Goal: Task Accomplishment & Management: Use online tool/utility

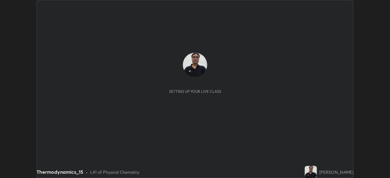
scroll to position [178, 390]
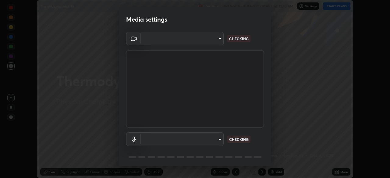
type input "e71460e2f3b1088b793b916af5c4649f3a08c12dec8142a086c785943032b170"
type input "communications"
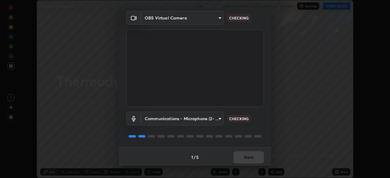
scroll to position [22, 0]
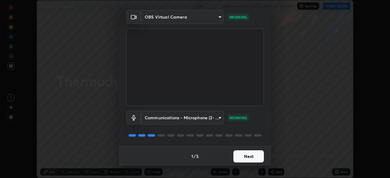
click at [247, 157] on button "Next" at bounding box center [248, 156] width 30 height 12
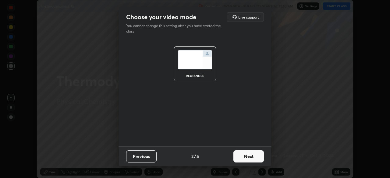
scroll to position [0, 0]
click at [245, 155] on button "Next" at bounding box center [248, 156] width 30 height 12
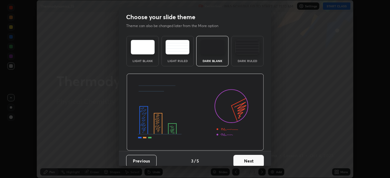
click at [245, 156] on button "Next" at bounding box center [248, 161] width 30 height 12
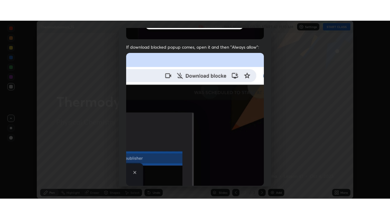
scroll to position [146, 0]
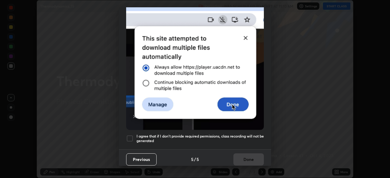
click at [130, 136] on div at bounding box center [129, 138] width 7 height 7
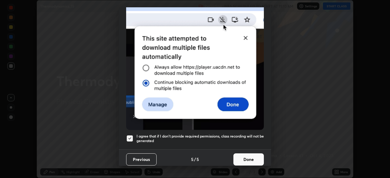
click at [242, 155] on button "Done" at bounding box center [248, 160] width 30 height 12
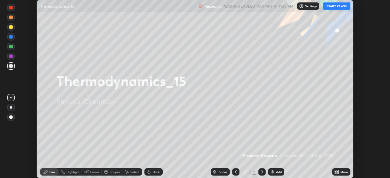
click at [338, 6] on button "START CLASS" at bounding box center [336, 5] width 27 height 7
click at [335, 170] on icon at bounding box center [336, 171] width 2 height 2
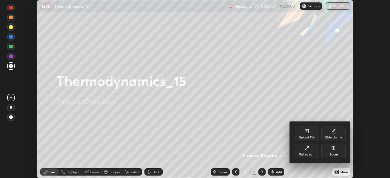
click at [310, 149] on div "Full screen" at bounding box center [307, 151] width 24 height 15
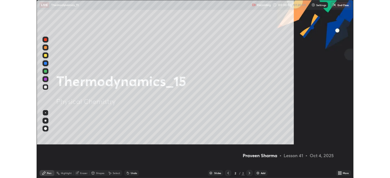
scroll to position [219, 390]
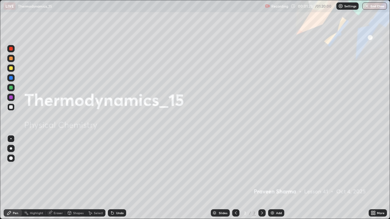
click at [277, 178] on div "Add" at bounding box center [279, 213] width 6 height 3
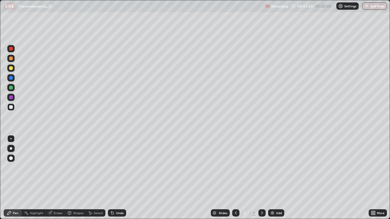
click at [268, 178] on div "Add" at bounding box center [276, 213] width 16 height 7
click at [116, 178] on div "Undo" at bounding box center [120, 213] width 8 height 3
click at [115, 178] on div "Undo" at bounding box center [117, 213] width 18 height 7
click at [113, 178] on div "Undo" at bounding box center [117, 213] width 18 height 7
click at [116, 178] on div "Undo" at bounding box center [120, 213] width 8 height 3
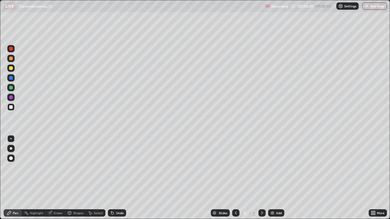
click at [116, 178] on div "Undo" at bounding box center [117, 213] width 18 height 7
click at [119, 178] on div "Undo" at bounding box center [120, 213] width 8 height 3
click at [118, 178] on div "Undo" at bounding box center [120, 213] width 8 height 3
click at [122, 178] on div "Undo" at bounding box center [117, 213] width 18 height 7
click at [117, 178] on div "Undo" at bounding box center [120, 213] width 8 height 3
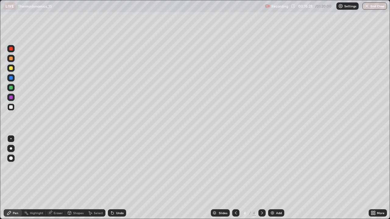
click at [277, 178] on div "Add" at bounding box center [276, 213] width 16 height 7
click at [51, 178] on icon at bounding box center [50, 212] width 3 height 3
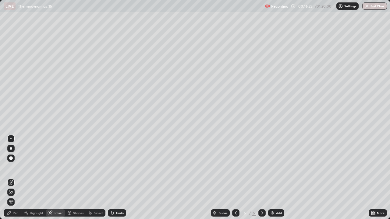
click at [15, 178] on div "Pen" at bounding box center [15, 213] width 5 height 3
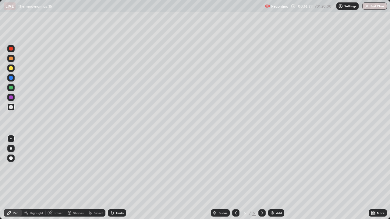
click at [116, 178] on div "Undo" at bounding box center [117, 213] width 18 height 7
click at [274, 178] on img at bounding box center [272, 213] width 5 height 5
click at [113, 178] on icon at bounding box center [112, 213] width 2 height 2
click at [114, 178] on icon at bounding box center [112, 213] width 5 height 5
click at [115, 178] on div "Undo" at bounding box center [117, 213] width 18 height 7
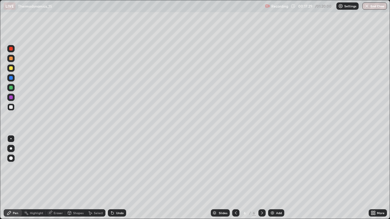
click at [60, 178] on div "Eraser" at bounding box center [58, 213] width 9 height 3
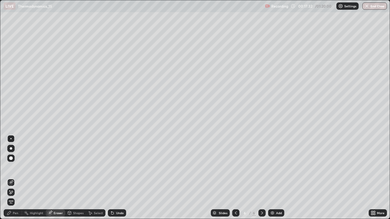
click at [15, 178] on div "Pen" at bounding box center [15, 213] width 5 height 3
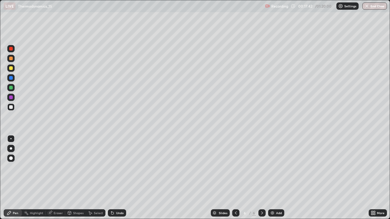
click at [111, 178] on icon at bounding box center [112, 213] width 5 height 5
click at [111, 178] on icon at bounding box center [111, 212] width 1 height 1
click at [115, 178] on div "Undo" at bounding box center [117, 213] width 18 height 7
click at [238, 178] on div at bounding box center [235, 213] width 7 height 7
click at [261, 178] on icon at bounding box center [262, 213] width 5 height 5
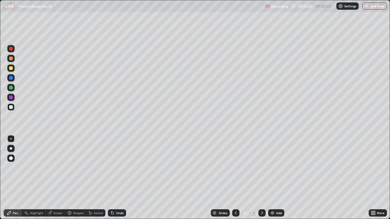
click at [276, 178] on div "Add" at bounding box center [279, 213] width 6 height 3
click at [271, 178] on img at bounding box center [272, 213] width 5 height 5
click at [116, 178] on div "Undo" at bounding box center [117, 213] width 18 height 7
click at [111, 178] on icon at bounding box center [111, 212] width 1 height 1
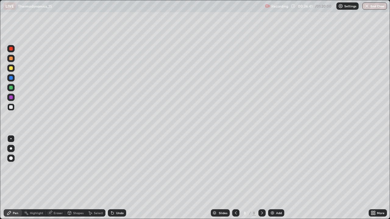
click at [14, 68] on div at bounding box center [10, 68] width 7 height 7
click at [120, 178] on div "Undo" at bounding box center [120, 213] width 8 height 3
click at [121, 178] on div "Undo" at bounding box center [117, 213] width 18 height 7
click at [12, 87] on div at bounding box center [11, 88] width 4 height 4
click at [11, 107] on div at bounding box center [11, 107] width 4 height 4
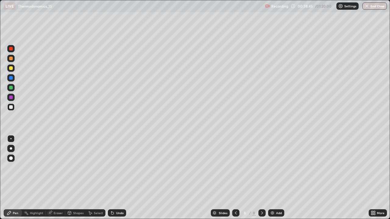
click at [279, 178] on div "Add" at bounding box center [279, 213] width 6 height 3
click at [275, 178] on div "Add" at bounding box center [276, 213] width 16 height 7
click at [118, 178] on div "Undo" at bounding box center [120, 213] width 8 height 3
click at [117, 178] on div "Undo" at bounding box center [120, 213] width 8 height 3
click at [115, 178] on div "Undo" at bounding box center [117, 213] width 18 height 7
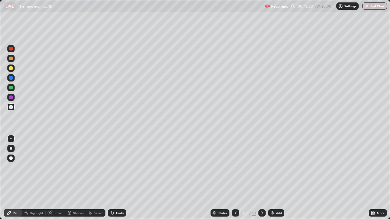
click at [115, 178] on div "Undo" at bounding box center [117, 213] width 18 height 7
click at [119, 178] on div "Undo" at bounding box center [120, 213] width 8 height 3
click at [121, 178] on div "Undo" at bounding box center [117, 213] width 18 height 7
click at [125, 178] on div "Undo" at bounding box center [117, 213] width 18 height 7
click at [115, 178] on div "Undo" at bounding box center [117, 213] width 18 height 7
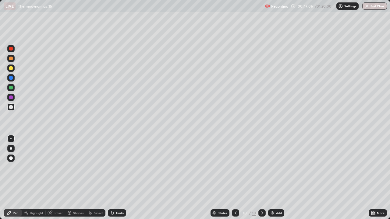
click at [115, 178] on div "Undo" at bounding box center [117, 213] width 18 height 7
click at [116, 178] on div "Undo" at bounding box center [117, 213] width 18 height 7
click at [114, 178] on div "Undo" at bounding box center [117, 213] width 18 height 7
click at [115, 178] on div "Undo" at bounding box center [117, 213] width 18 height 7
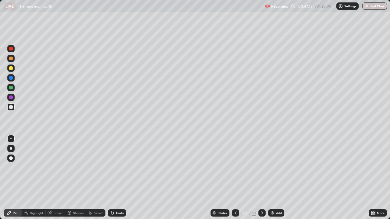
click at [115, 178] on div "Undo" at bounding box center [117, 213] width 18 height 7
click at [53, 178] on div "Eraser" at bounding box center [55, 213] width 19 height 7
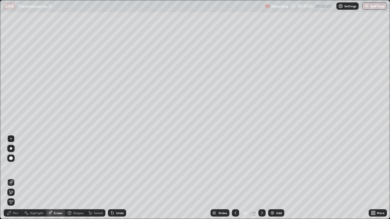
click at [12, 178] on icon at bounding box center [9, 213] width 5 height 5
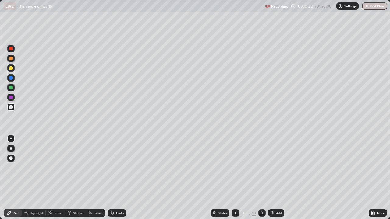
click at [111, 178] on icon at bounding box center [111, 212] width 1 height 1
click at [54, 178] on div "Eraser" at bounding box center [58, 213] width 9 height 3
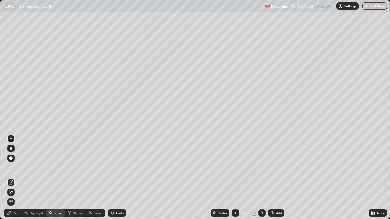
click at [16, 178] on div "Pen" at bounding box center [15, 213] width 5 height 3
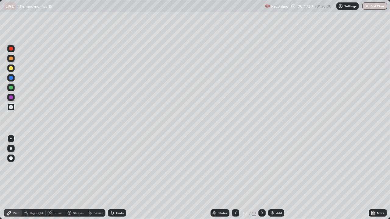
click at [274, 178] on img at bounding box center [272, 213] width 5 height 5
click at [118, 178] on div "Undo" at bounding box center [120, 213] width 8 height 3
click at [9, 69] on div at bounding box center [11, 68] width 4 height 4
click at [114, 178] on div "Undo" at bounding box center [117, 213] width 18 height 7
click at [11, 107] on div at bounding box center [11, 107] width 4 height 4
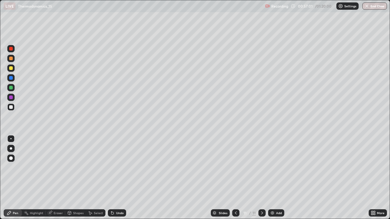
click at [114, 178] on div "Undo" at bounding box center [117, 213] width 18 height 7
click at [113, 178] on icon at bounding box center [112, 213] width 5 height 5
click at [113, 178] on icon at bounding box center [112, 213] width 2 height 2
click at [115, 178] on div "Undo" at bounding box center [117, 213] width 18 height 7
click at [12, 68] on div at bounding box center [11, 68] width 4 height 4
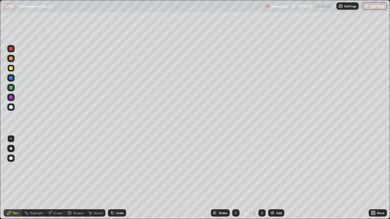
click at [373, 6] on button "End Class" at bounding box center [374, 5] width 25 height 7
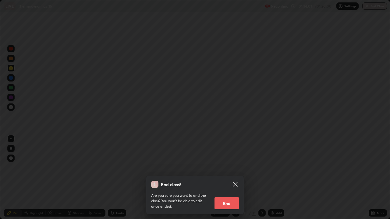
click at [230, 178] on button "End" at bounding box center [226, 203] width 24 height 12
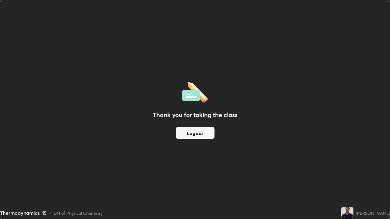
click at [195, 137] on button "Logout" at bounding box center [195, 133] width 39 height 12
click at [1, 137] on div "Thank you for taking the class Logout" at bounding box center [194, 109] width 389 height 219
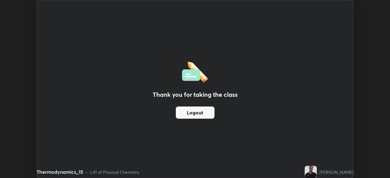
scroll to position [30280, 30068]
